Goal: Task Accomplishment & Management: Manage account settings

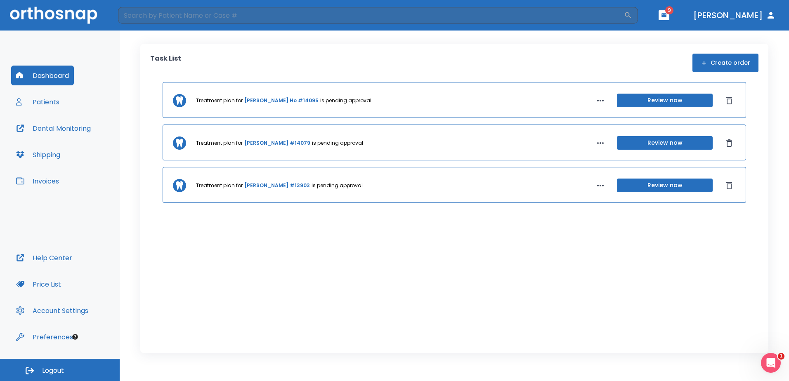
click at [639, 186] on button "Review now" at bounding box center [665, 186] width 96 height 14
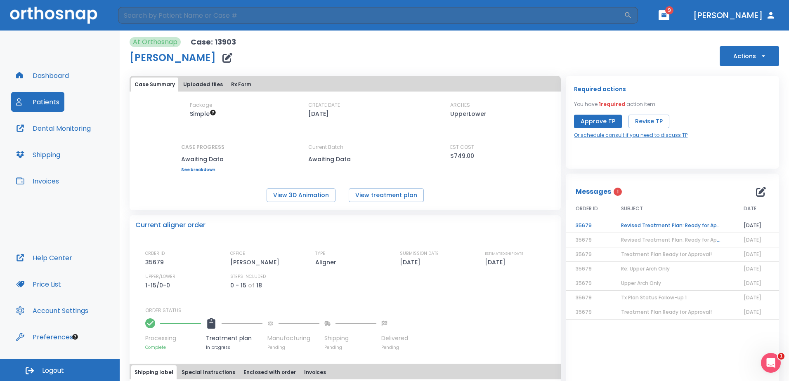
click at [632, 225] on td "Revised Treatment Plan: Ready for Approval" at bounding box center [672, 226] width 123 height 14
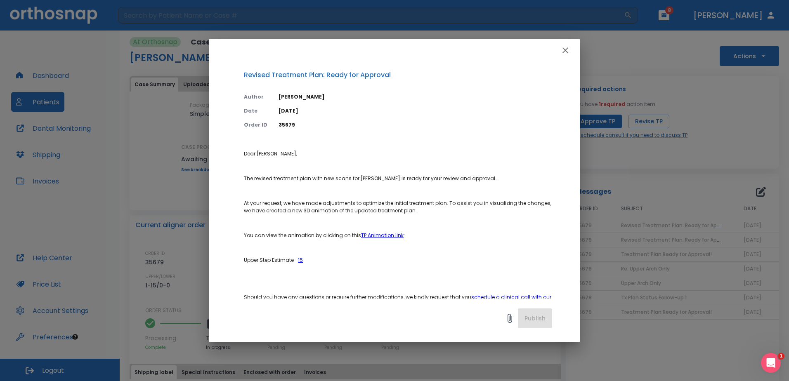
scroll to position [41, 0]
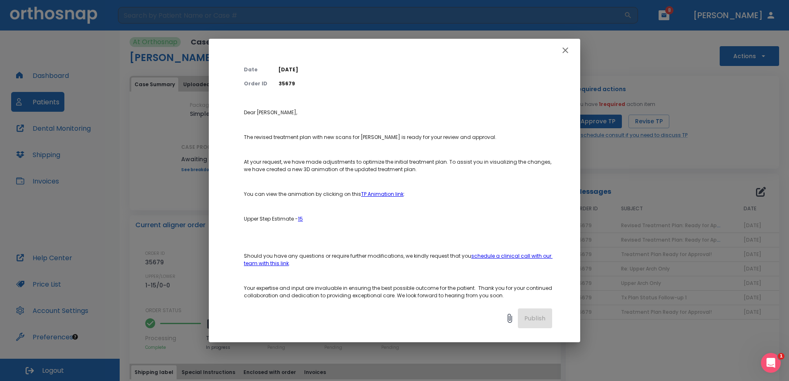
click at [388, 195] on link "TP Animation link" at bounding box center [382, 194] width 42 height 7
click at [567, 47] on icon "button" at bounding box center [565, 50] width 10 height 10
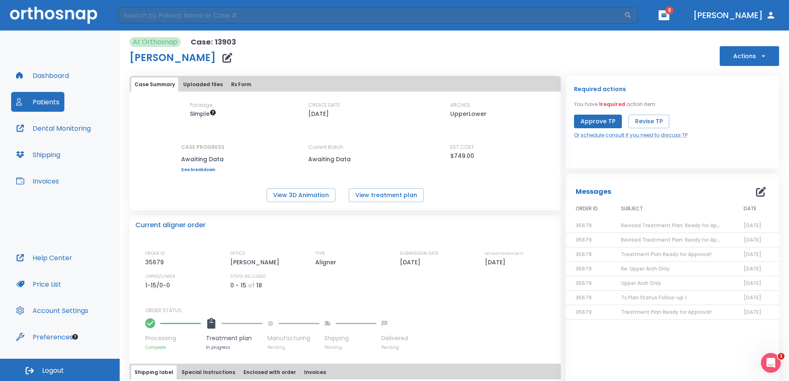
click at [194, 83] on button "Uploaded files" at bounding box center [203, 85] width 46 height 14
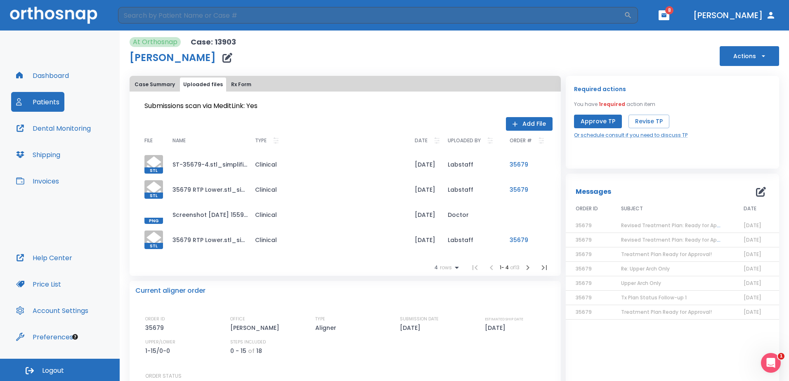
click at [524, 270] on icon "button" at bounding box center [528, 268] width 10 height 10
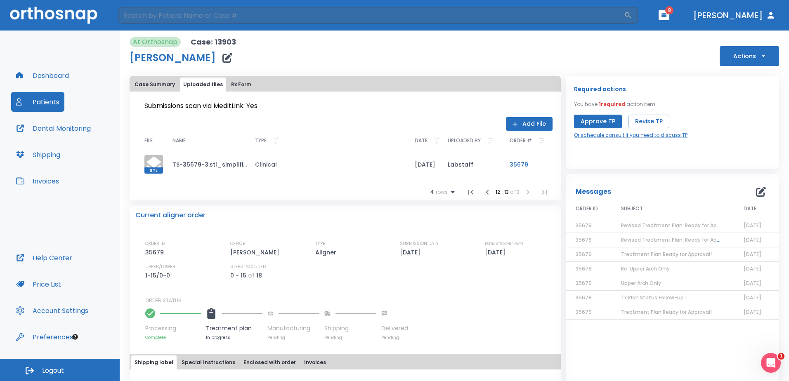
click at [484, 192] on icon "button" at bounding box center [487, 192] width 10 height 10
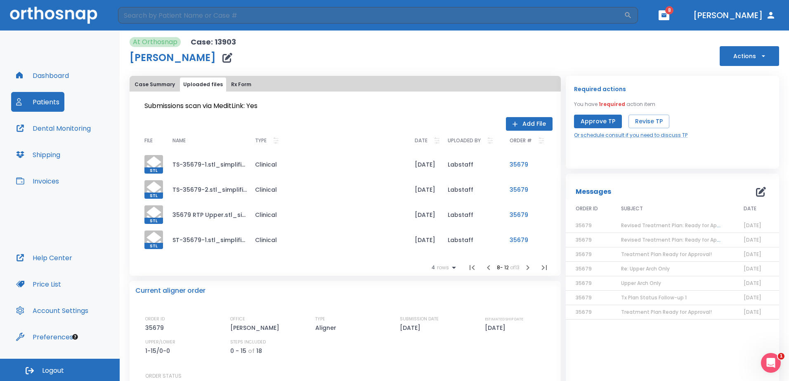
click at [483, 266] on icon "button" at bounding box center [488, 268] width 10 height 10
click at [485, 266] on icon "button" at bounding box center [490, 268] width 10 height 10
click at [483, 266] on li at bounding box center [491, 267] width 17 height 17
click at [243, 88] on button "Rx Form" at bounding box center [241, 85] width 27 height 14
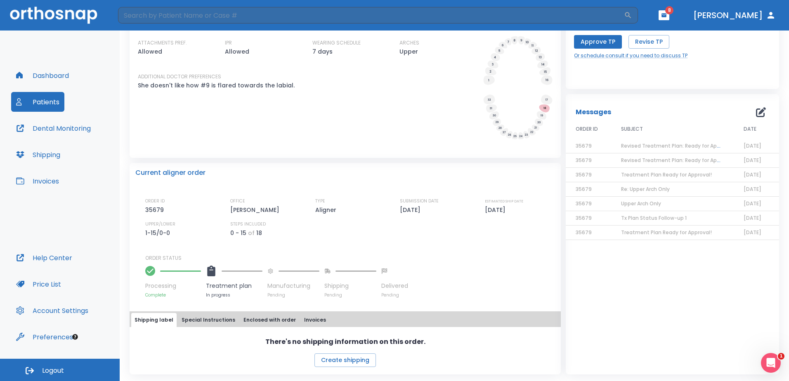
scroll to position [0, 0]
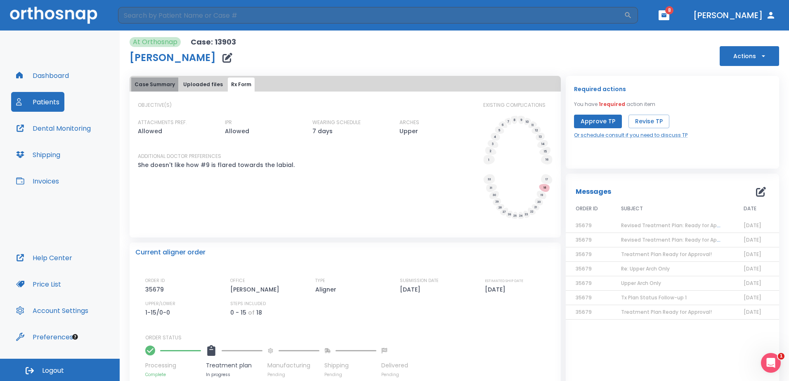
click at [168, 83] on button "Case Summary" at bounding box center [154, 85] width 47 height 14
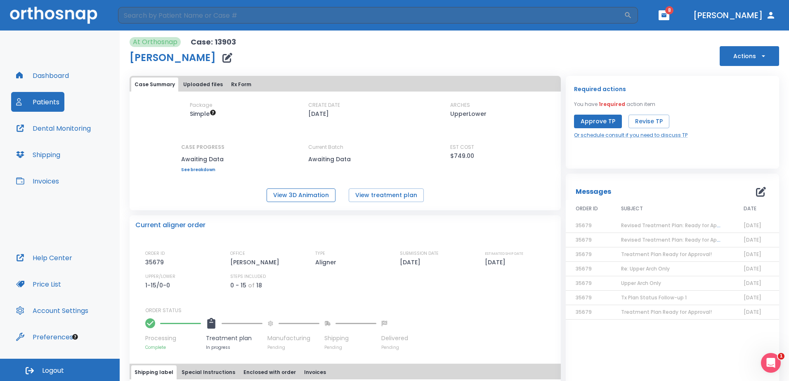
click at [311, 199] on button "View 3D Animation" at bounding box center [300, 196] width 69 height 14
click at [669, 20] on button "button" at bounding box center [663, 15] width 11 height 10
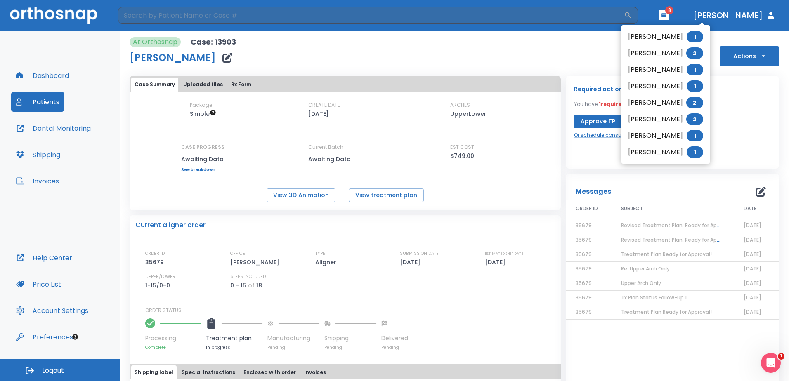
click at [710, 20] on div at bounding box center [394, 190] width 789 height 381
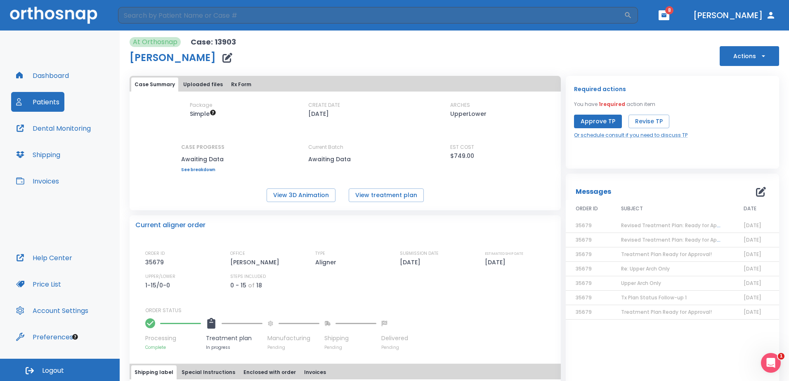
click at [38, 76] on button "Dashboard" at bounding box center [42, 76] width 63 height 20
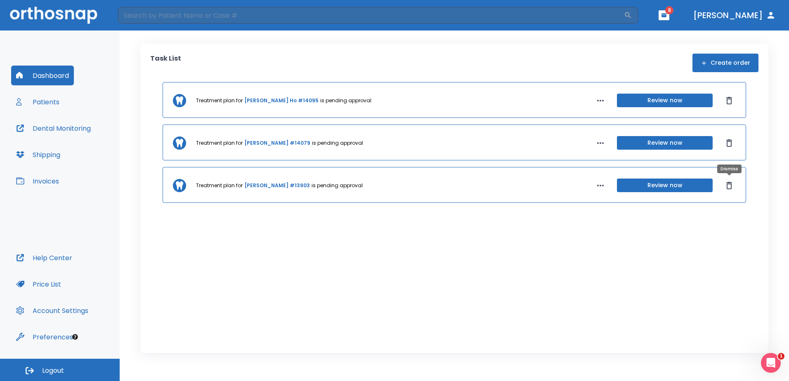
click at [732, 187] on icon "Dismiss" at bounding box center [729, 186] width 10 height 10
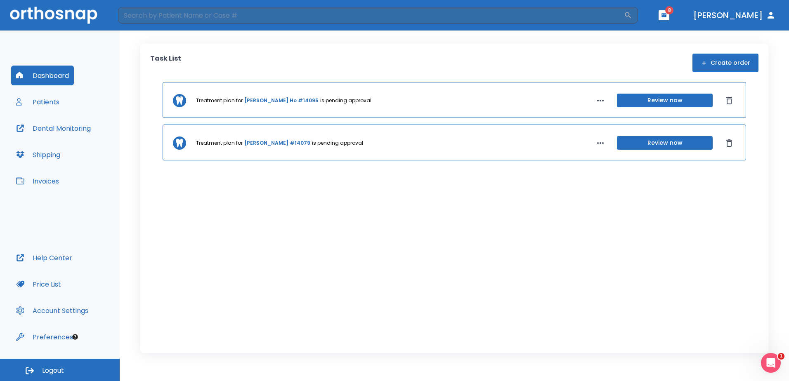
click at [262, 142] on link "Johnson Tern #14079" at bounding box center [277, 142] width 66 height 7
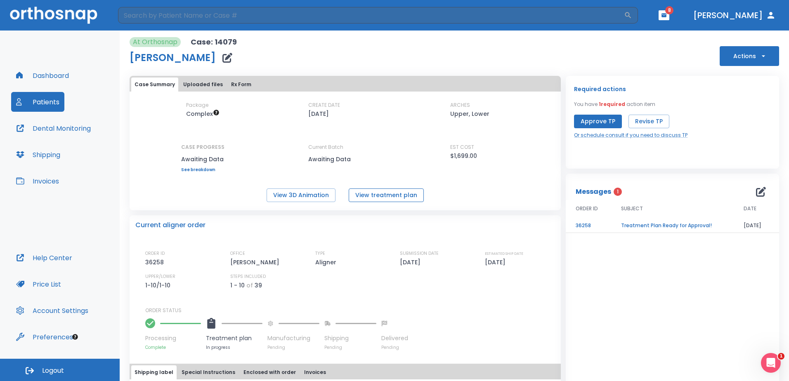
click at [369, 193] on button "View treatment plan" at bounding box center [386, 196] width 75 height 14
click at [303, 192] on button "View 3D Animation" at bounding box center [300, 196] width 69 height 14
click at [679, 225] on td "Treatment Plan Ready for Approval!" at bounding box center [672, 226] width 123 height 14
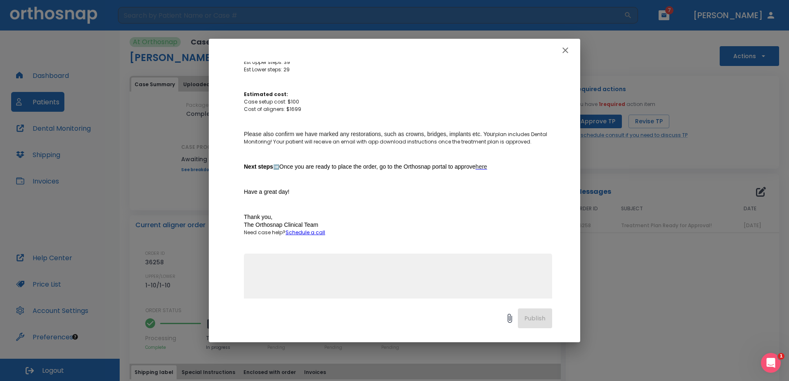
scroll to position [416, 0]
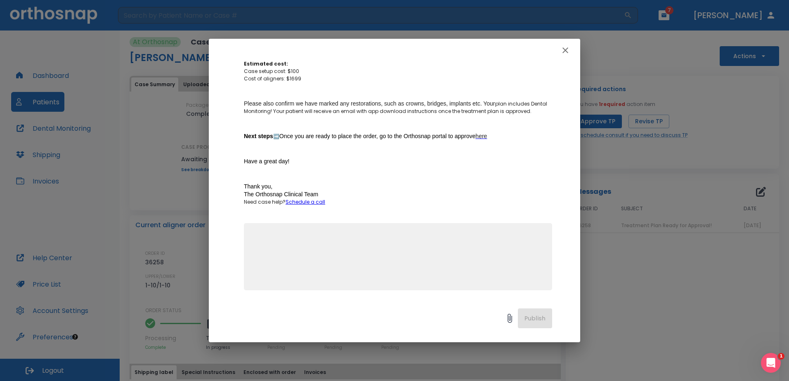
click at [380, 253] on textarea at bounding box center [398, 260] width 298 height 57
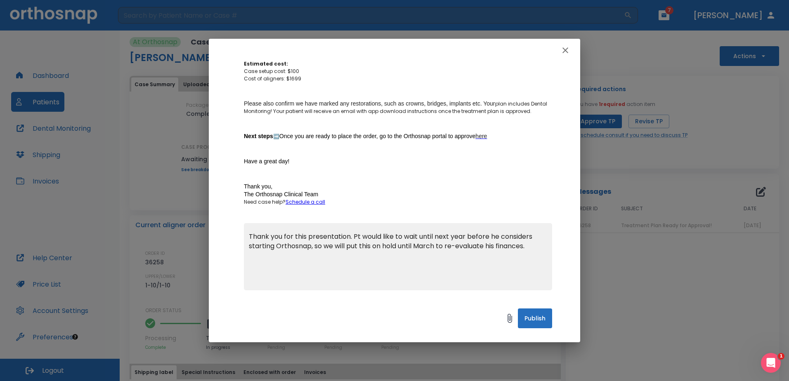
type textarea "Thank you for this presentation. Pt would like to wait until next year before h…"
click at [538, 309] on button "Publish" at bounding box center [535, 319] width 34 height 20
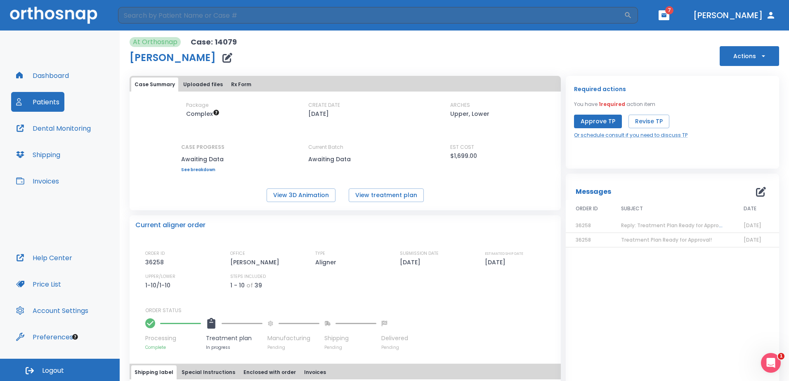
click at [38, 78] on button "Dashboard" at bounding box center [42, 76] width 63 height 20
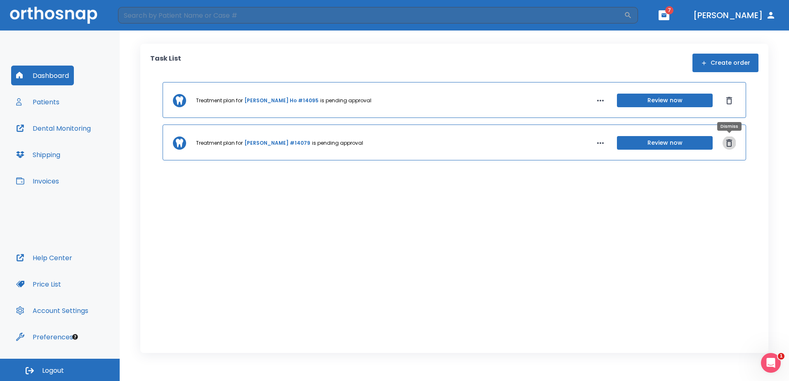
click at [730, 139] on icon "Dismiss" at bounding box center [729, 142] width 6 height 7
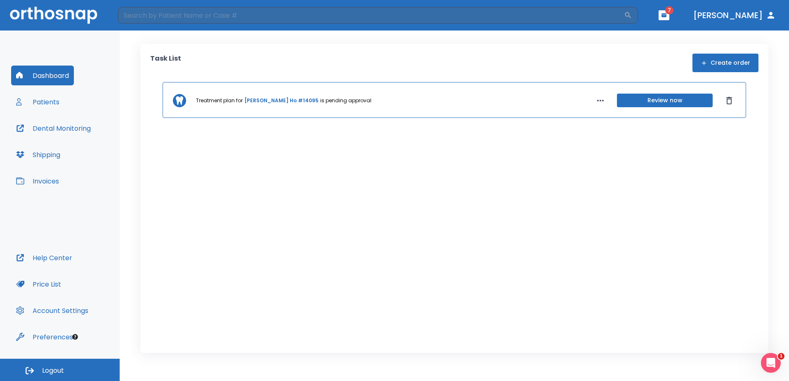
click at [263, 97] on link "Delany Ho #14095" at bounding box center [281, 100] width 74 height 7
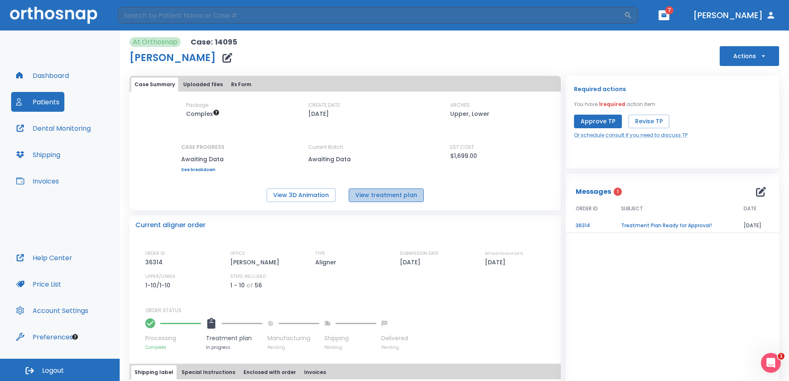
click at [388, 196] on button "View treatment plan" at bounding box center [386, 196] width 75 height 14
click at [292, 195] on button "View 3D Animation" at bounding box center [300, 196] width 69 height 14
click at [51, 103] on button "Patients" at bounding box center [37, 102] width 53 height 20
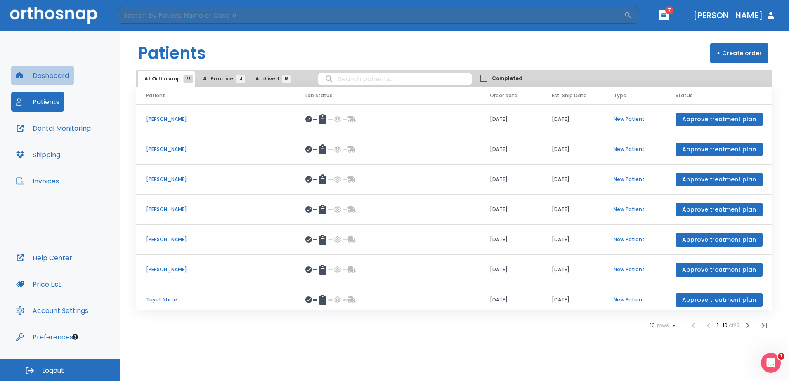
click at [47, 78] on button "Dashboard" at bounding box center [42, 76] width 63 height 20
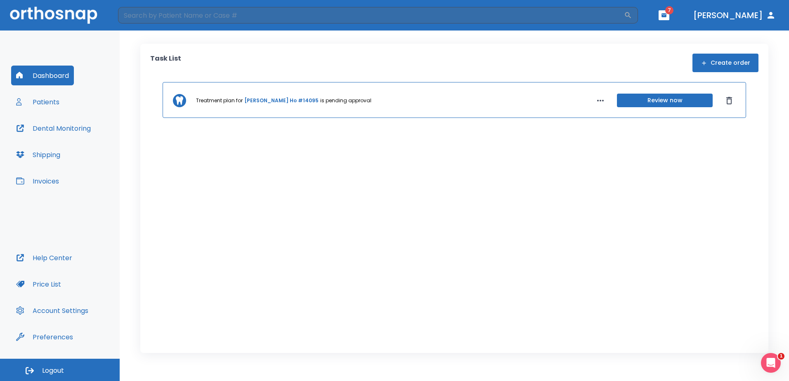
click at [673, 9] on span "7" at bounding box center [669, 10] width 8 height 8
click at [669, 19] on button "button" at bounding box center [663, 15] width 11 height 10
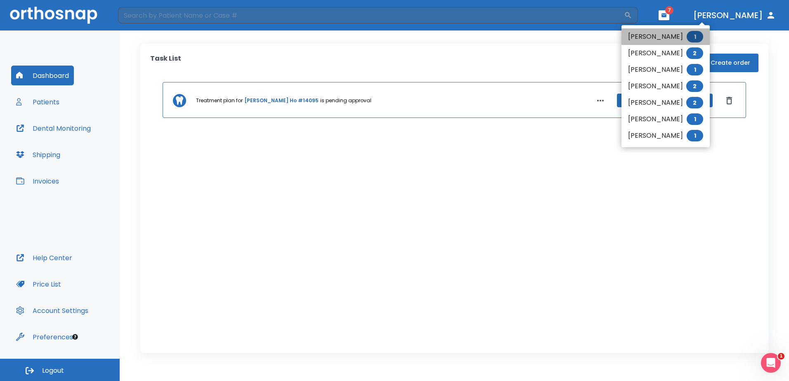
click at [650, 37] on li "Kiyomi Zain 1" at bounding box center [665, 36] width 88 height 17
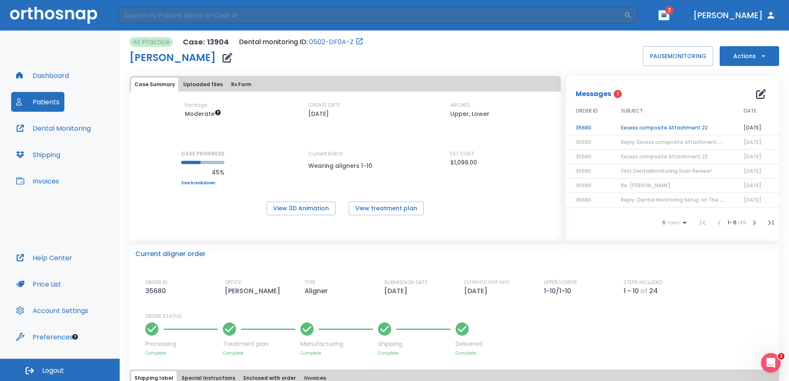
click at [653, 127] on td "Excess composite Attachment 22" at bounding box center [672, 128] width 123 height 14
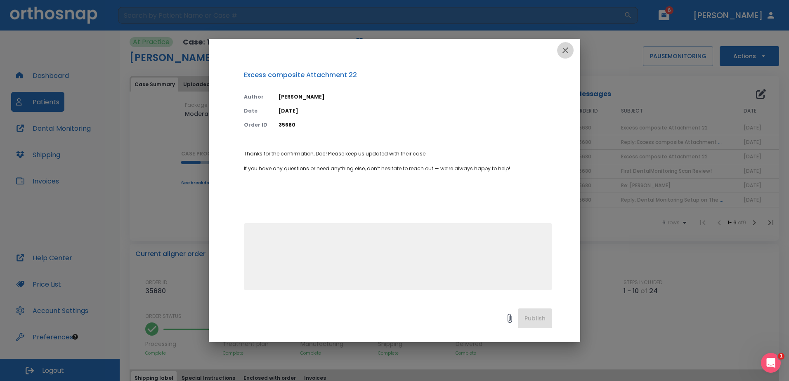
click at [568, 48] on icon "button" at bounding box center [565, 50] width 10 height 10
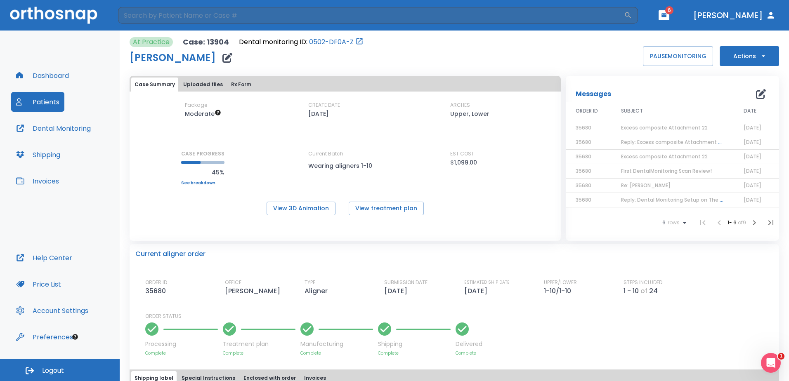
click at [667, 17] on icon "button" at bounding box center [664, 15] width 6 height 6
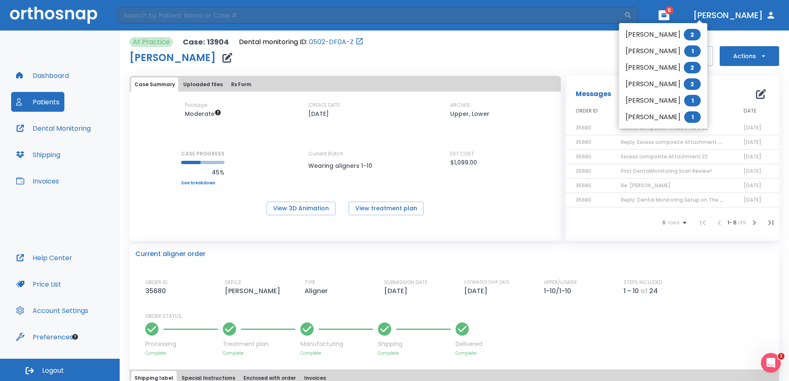
click at [665, 47] on li "Thang Vo 1" at bounding box center [663, 51] width 88 height 17
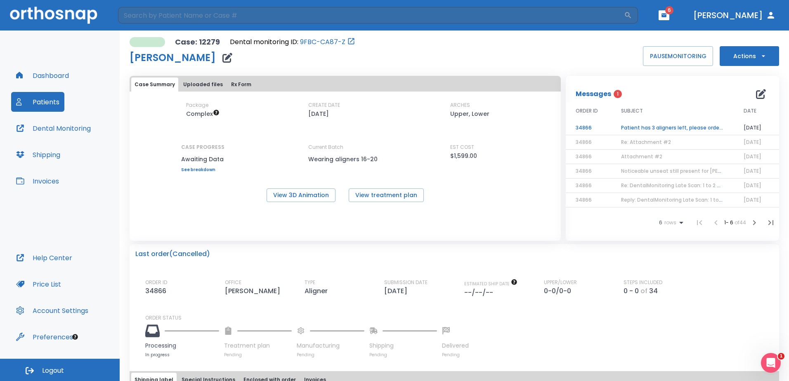
click at [641, 125] on td "Patient has 3 aligners left, please order next set!" at bounding box center [672, 128] width 123 height 14
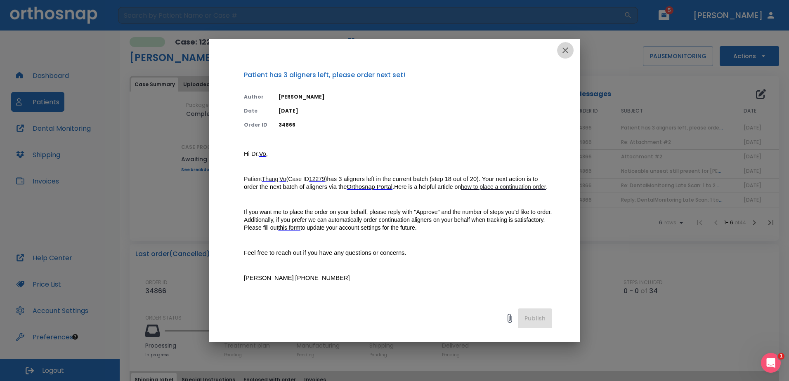
click at [568, 49] on icon "button" at bounding box center [565, 50] width 10 height 10
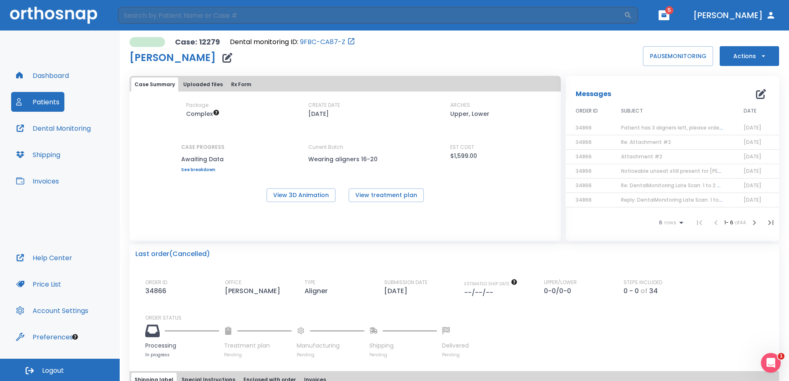
click at [661, 124] on span "Patient has 3 aligners left, please order next set!" at bounding box center [683, 127] width 124 height 7
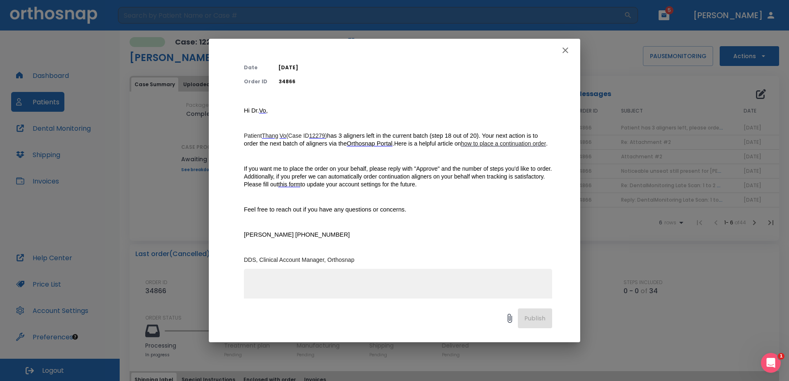
scroll to position [97, 0]
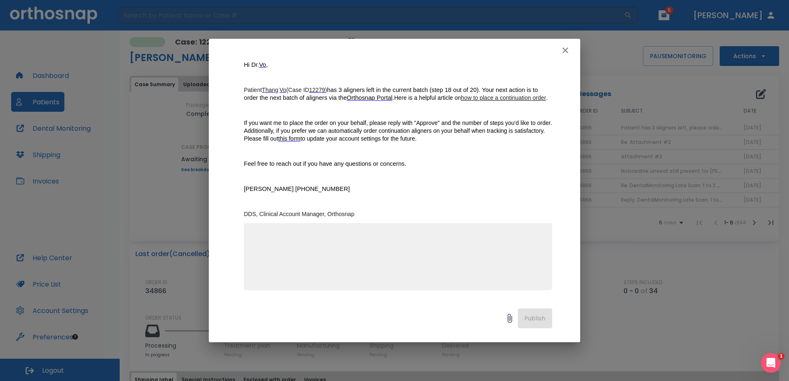
click at [403, 240] on textarea at bounding box center [398, 260] width 298 height 57
type textarea "Approve, please order 5 steps."
click at [537, 324] on button "Publish" at bounding box center [535, 319] width 34 height 20
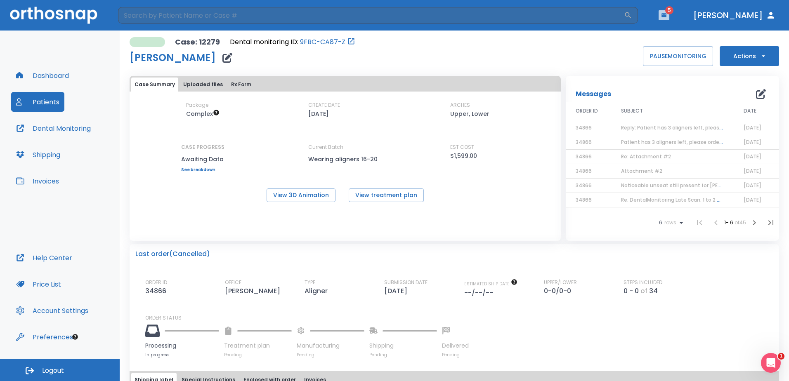
click at [669, 12] on button "button" at bounding box center [663, 15] width 11 height 10
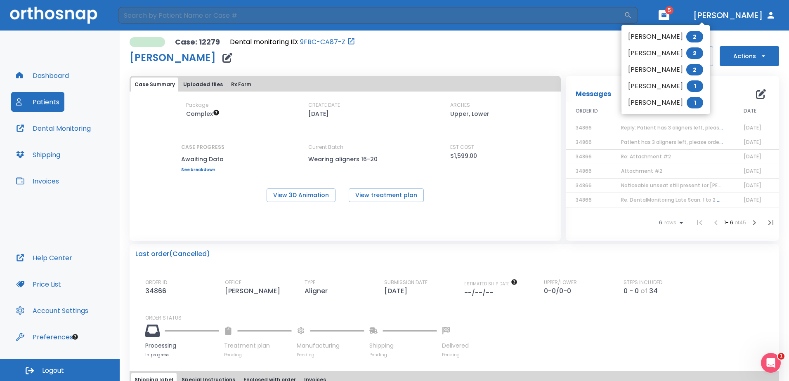
click at [684, 35] on li "Emily David 2" at bounding box center [665, 36] width 88 height 17
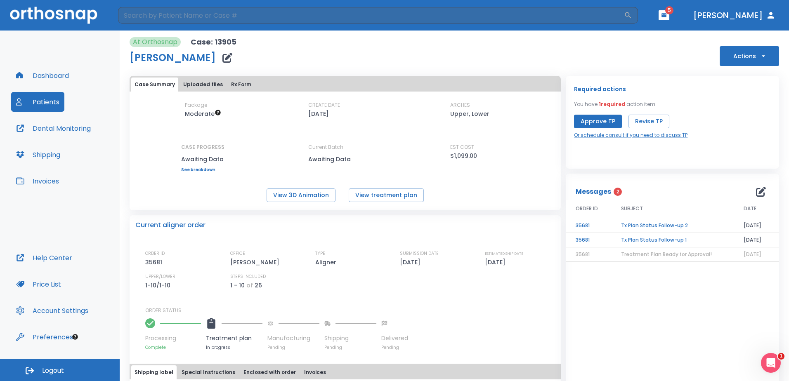
click at [644, 239] on td "Tx Plan Status Follow-up 1" at bounding box center [672, 240] width 123 height 14
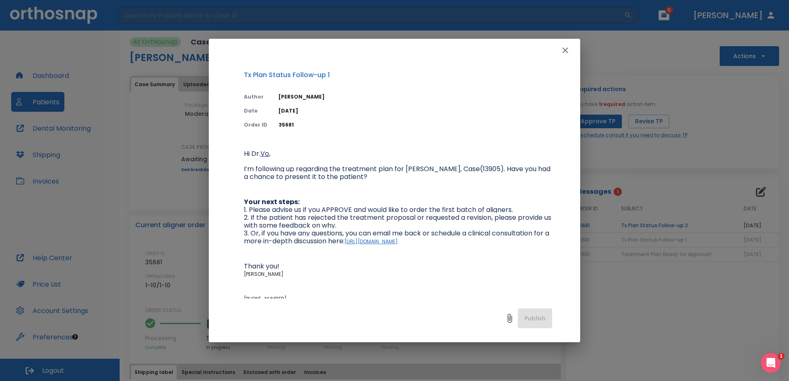
click at [566, 50] on icon "button" at bounding box center [565, 50] width 6 height 6
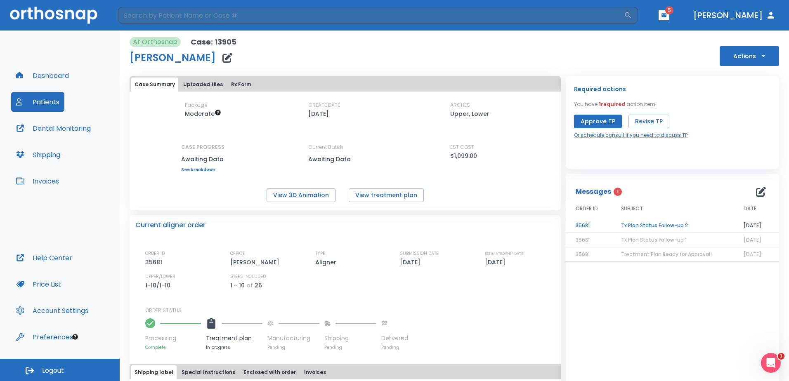
click at [634, 225] on td "Tx Plan Status Follow-up 2" at bounding box center [672, 226] width 123 height 14
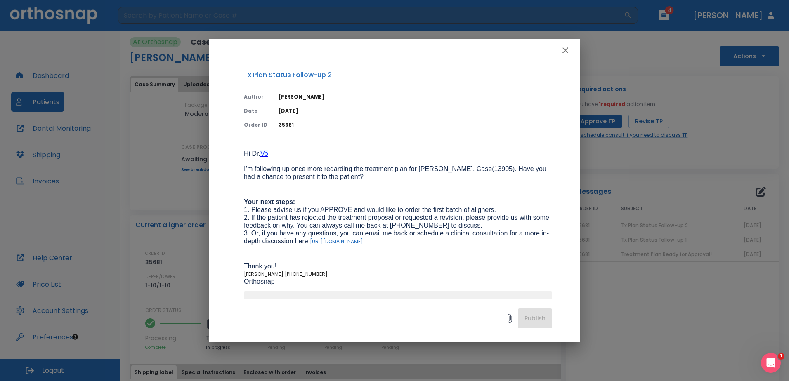
click at [562, 49] on icon "button" at bounding box center [565, 50] width 10 height 10
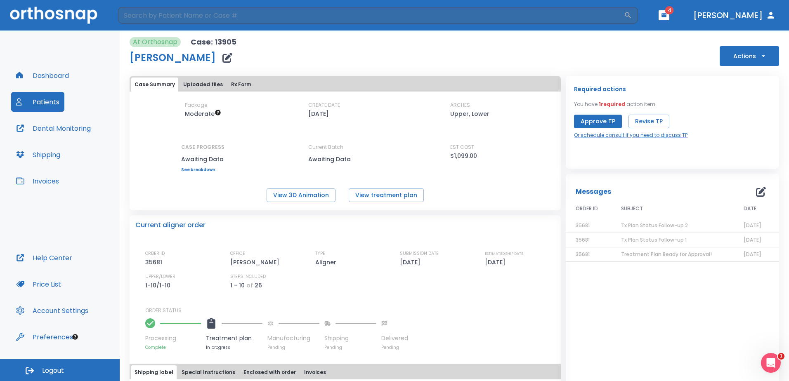
click at [625, 222] on span "Tx Plan Status Follow-up 2" at bounding box center [654, 225] width 67 height 7
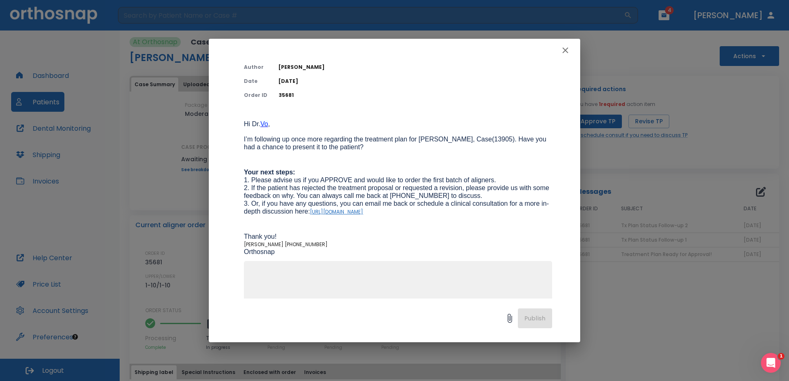
scroll to position [68, 0]
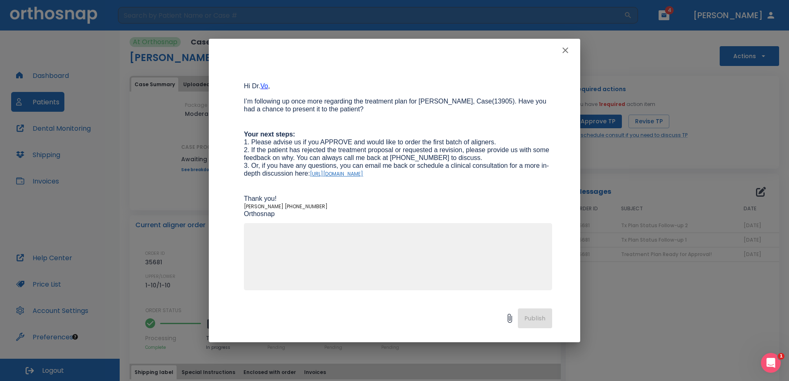
click at [322, 276] on textarea at bounding box center [398, 260] width 298 height 57
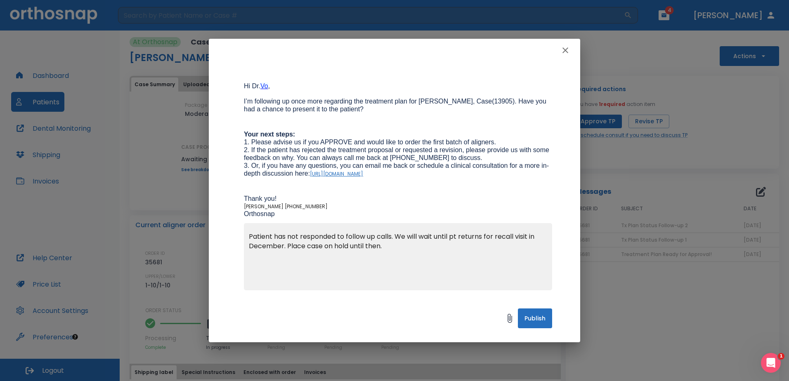
type textarea "Patient has not responded to follow up calls. We will wait until pt returns for…"
click at [540, 316] on button "Publish" at bounding box center [535, 319] width 34 height 20
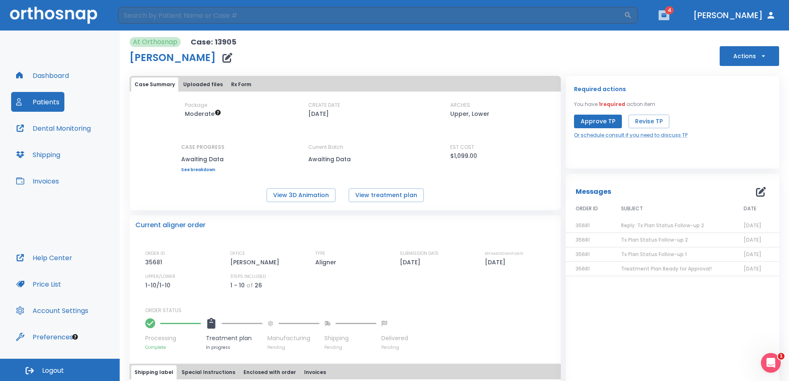
click at [669, 12] on button "button" at bounding box center [663, 15] width 11 height 10
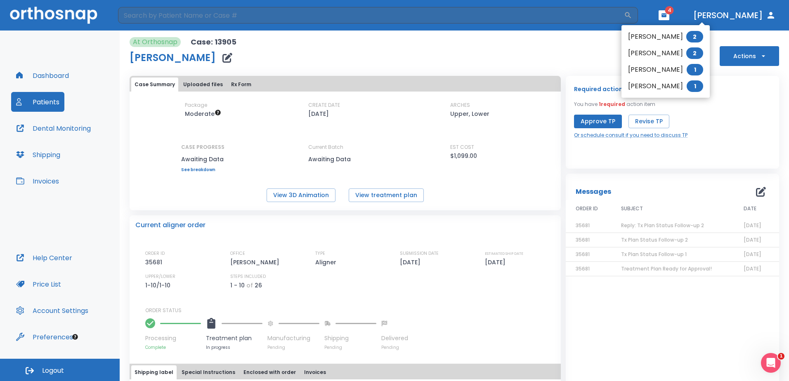
click at [681, 34] on li "Stephanie Schulte 2" at bounding box center [665, 36] width 88 height 17
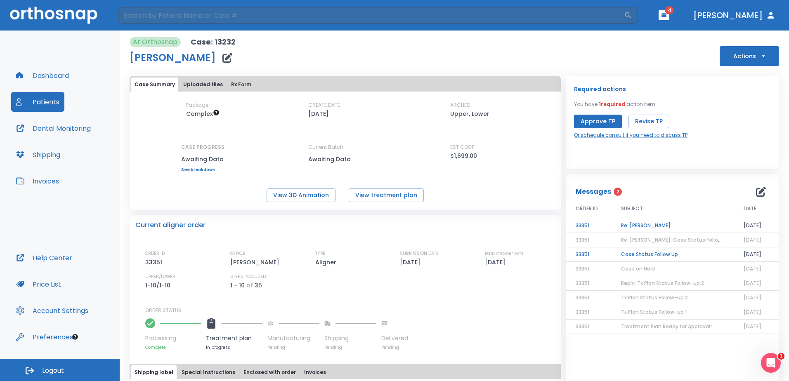
click at [649, 251] on td "Case Status Follow Up" at bounding box center [672, 255] width 123 height 14
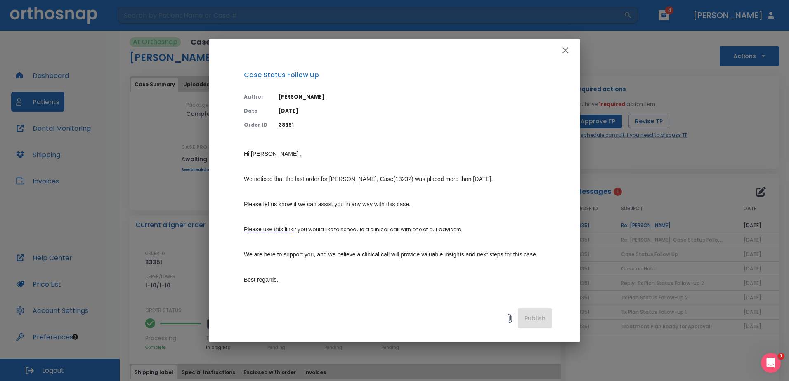
click at [566, 53] on icon "button" at bounding box center [565, 50] width 10 height 10
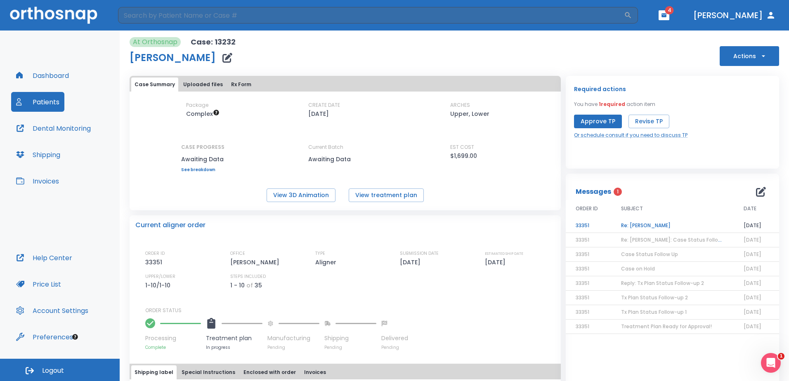
click at [662, 227] on td "Re: Stephanie Schulte" at bounding box center [672, 226] width 123 height 14
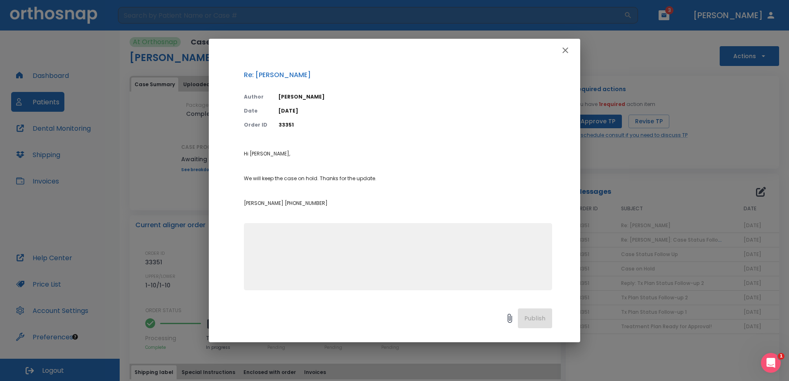
click at [567, 53] on icon "button" at bounding box center [565, 50] width 6 height 6
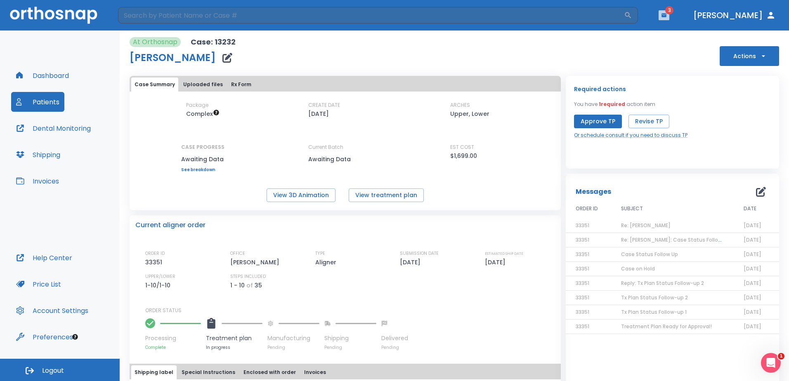
click at [667, 14] on icon "button" at bounding box center [664, 15] width 6 height 6
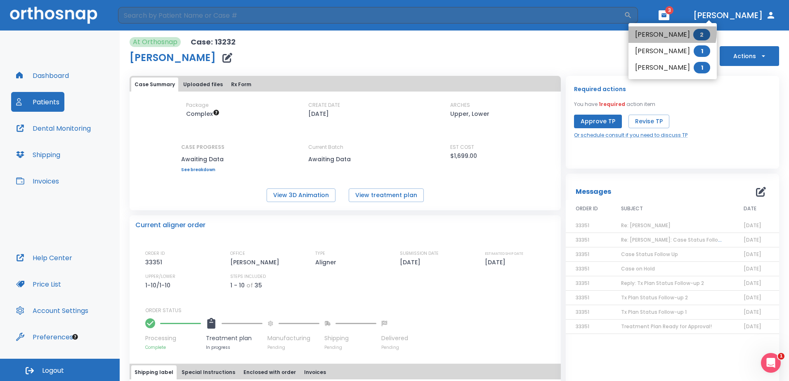
click at [672, 33] on li "Maisha Hassan 2" at bounding box center [672, 34] width 88 height 17
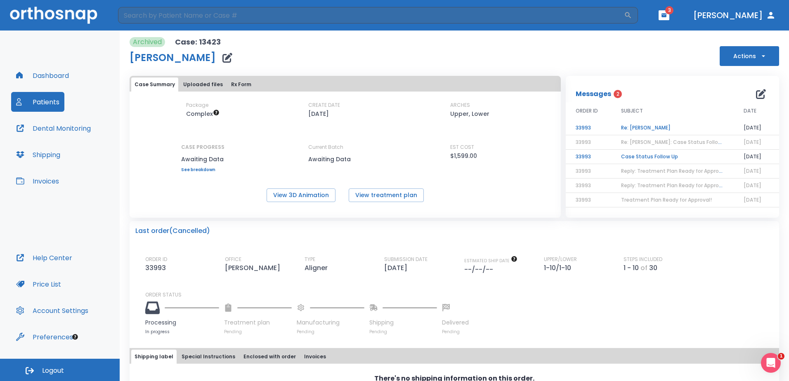
click at [628, 154] on td "Case Status Follow Up" at bounding box center [672, 157] width 123 height 14
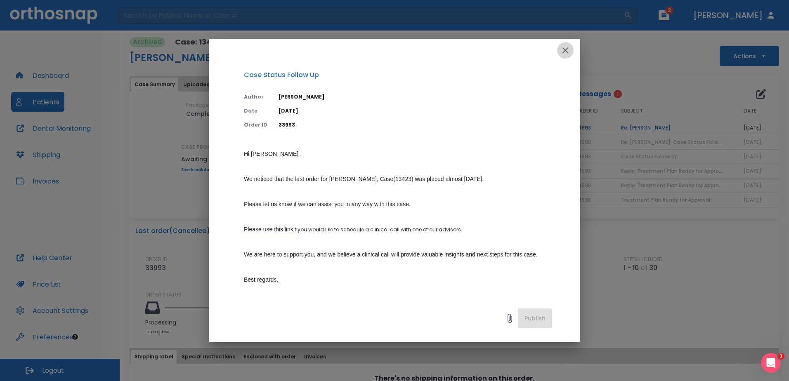
click at [566, 50] on icon "button" at bounding box center [565, 50] width 6 height 6
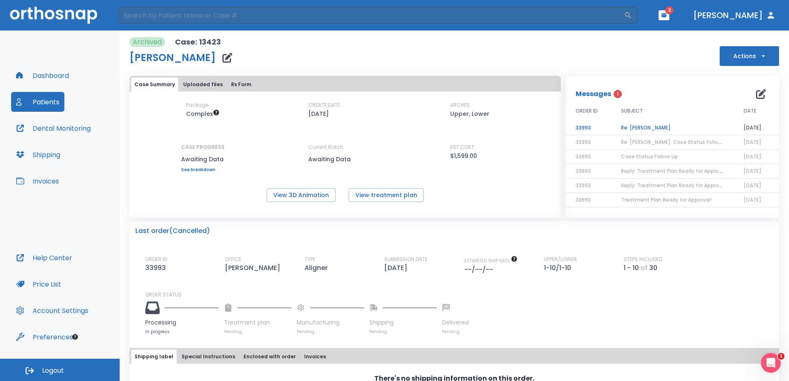
click at [643, 127] on td "Re: Maisha Hassan" at bounding box center [672, 128] width 123 height 14
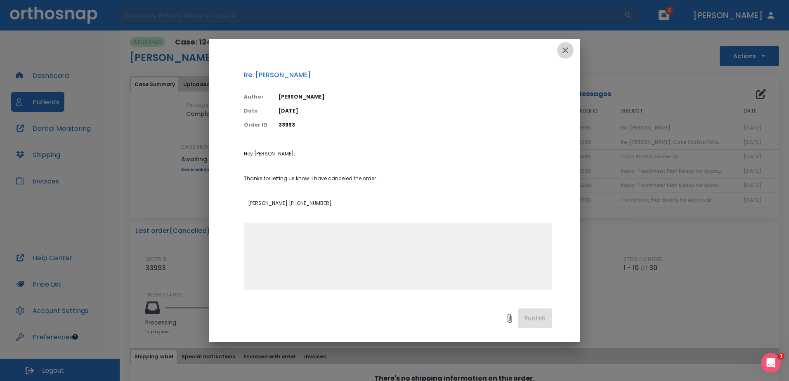
click at [564, 50] on icon "button" at bounding box center [565, 50] width 10 height 10
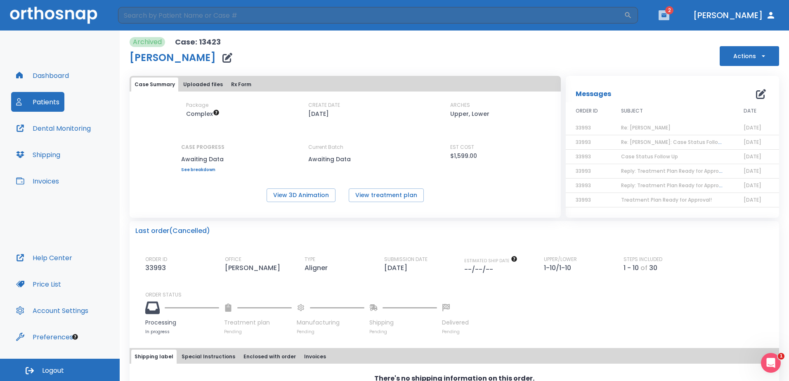
click at [667, 17] on icon "button" at bounding box center [664, 15] width 6 height 6
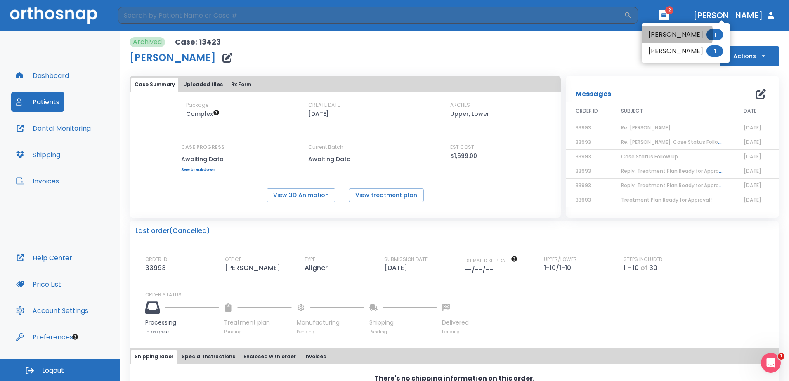
click at [672, 34] on li "Delany Ho 1" at bounding box center [685, 34] width 88 height 17
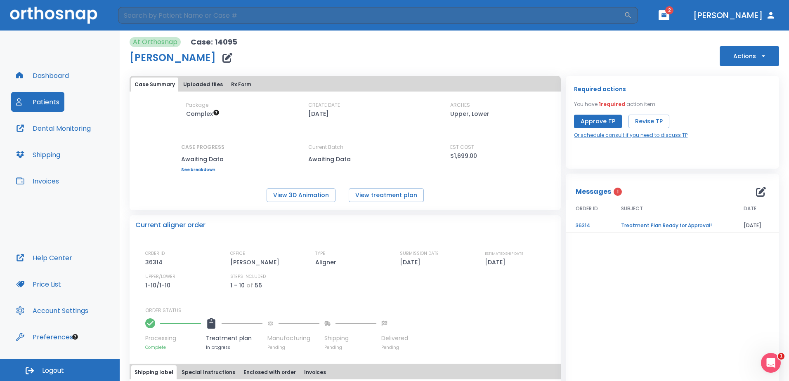
click at [647, 226] on td "Treatment Plan Ready for Approval!" at bounding box center [672, 226] width 123 height 14
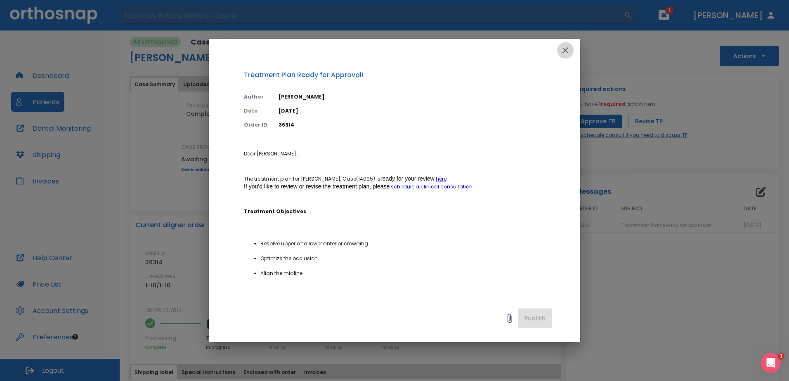
drag, startPoint x: 565, startPoint y: 52, endPoint x: 689, endPoint y: 29, distance: 126.3
click at [565, 52] on icon "button" at bounding box center [565, 50] width 10 height 10
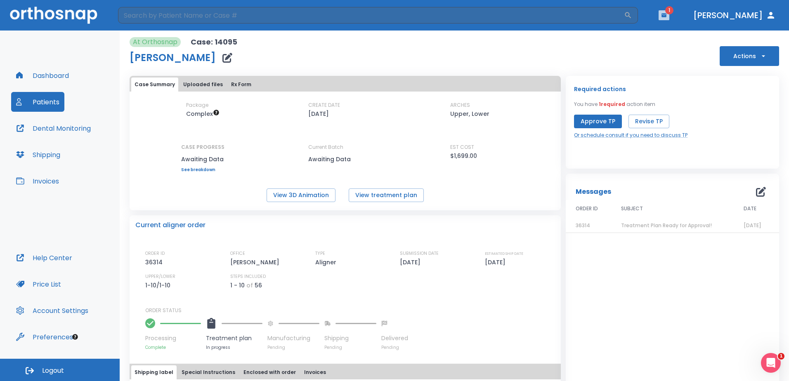
click at [667, 15] on icon "button" at bounding box center [664, 15] width 6 height 6
click at [677, 33] on li "Rob Payton 1" at bounding box center [685, 34] width 88 height 17
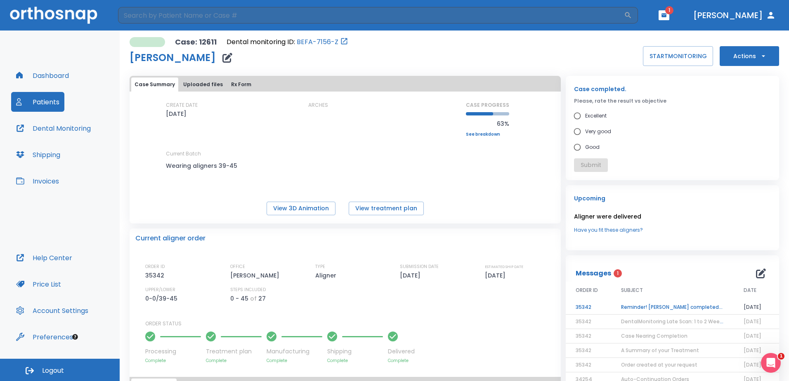
click at [659, 306] on td "Reminder! Case completed, please assess final result!" at bounding box center [672, 307] width 123 height 14
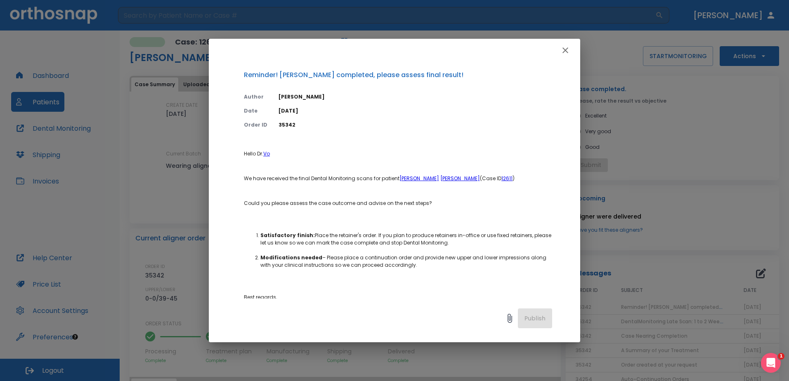
click at [566, 48] on icon "button" at bounding box center [565, 50] width 10 height 10
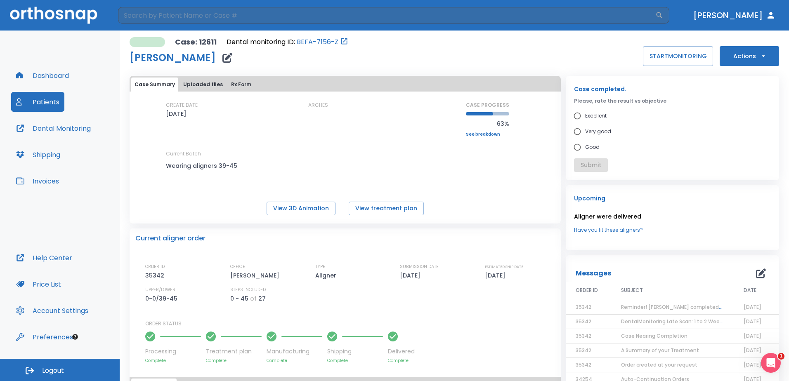
click at [680, 306] on span "Reminder! Case completed, please assess final result!" at bounding box center [704, 307] width 167 height 7
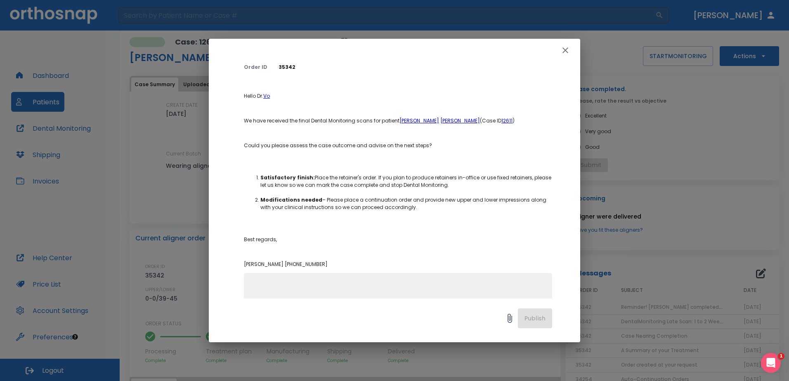
scroll to position [108, 0]
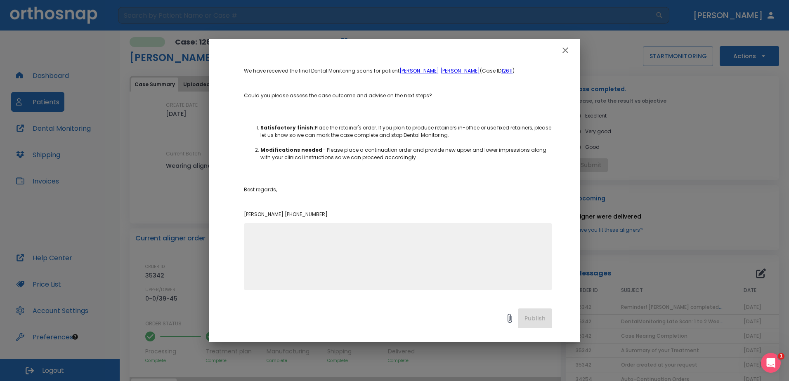
click at [565, 49] on icon "button" at bounding box center [565, 50] width 10 height 10
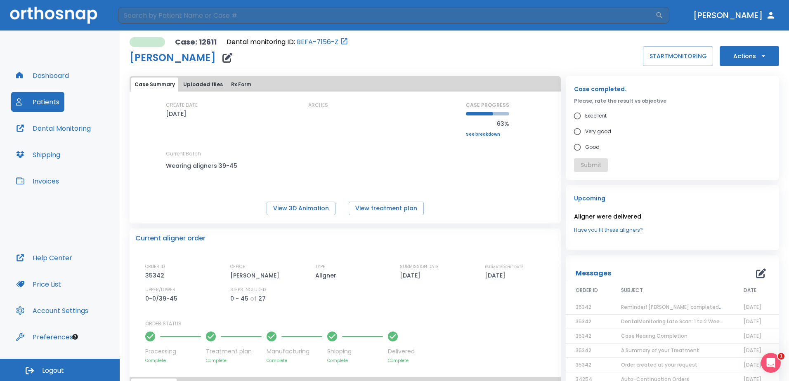
click at [46, 16] on img at bounding box center [53, 15] width 87 height 17
click at [48, 77] on button "Dashboard" at bounding box center [42, 76] width 63 height 20
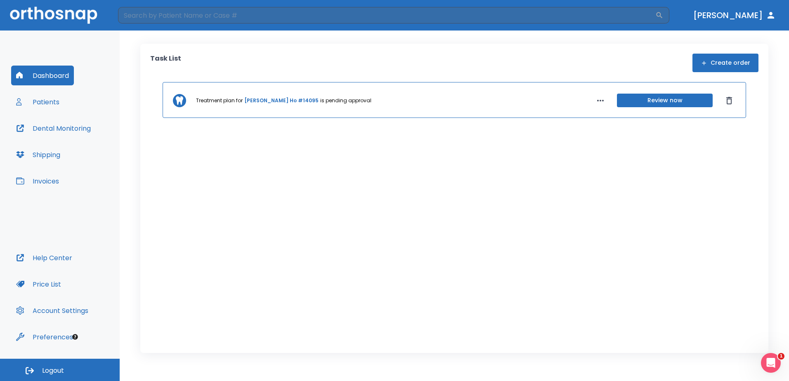
click at [369, 200] on div "Treatment plan for Delany Ho #14095 is pending approval Review now" at bounding box center [454, 204] width 608 height 245
click at [733, 100] on icon "Dismiss" at bounding box center [729, 101] width 10 height 10
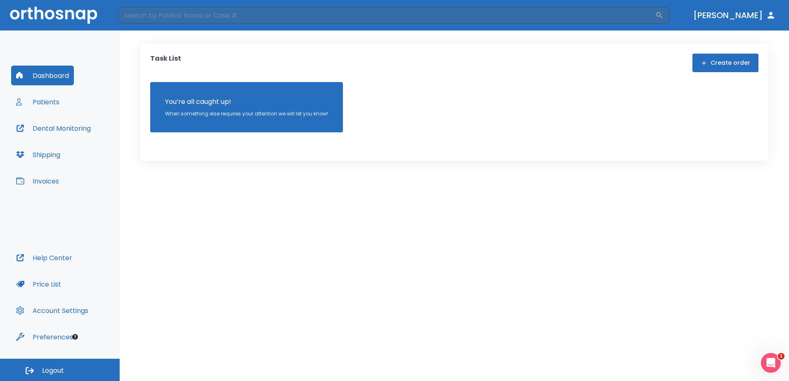
click at [509, 258] on div "Task List Create order You’re all caught up! When something else requires your …" at bounding box center [454, 206] width 669 height 351
